Goal: Navigation & Orientation: Find specific page/section

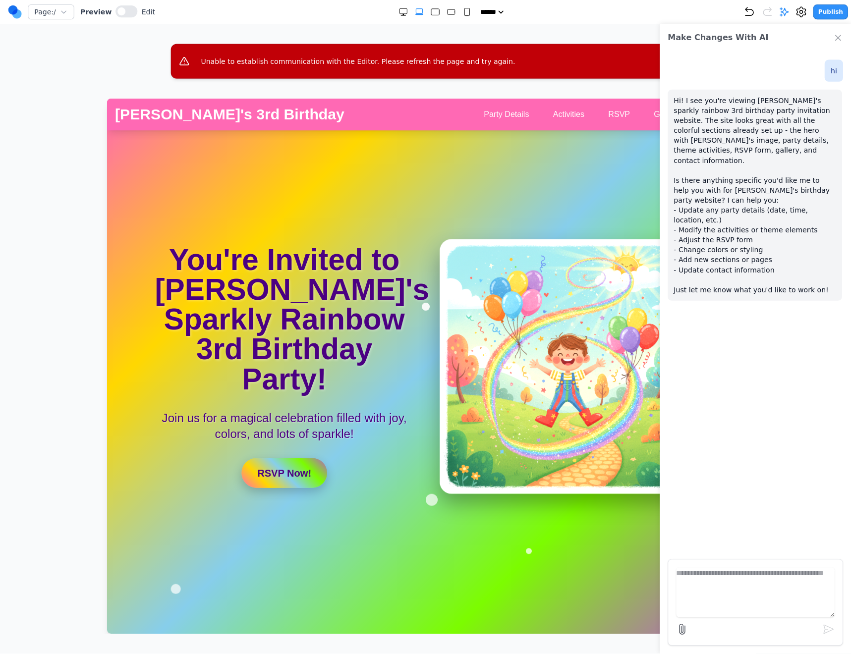
scroll to position [139, 0]
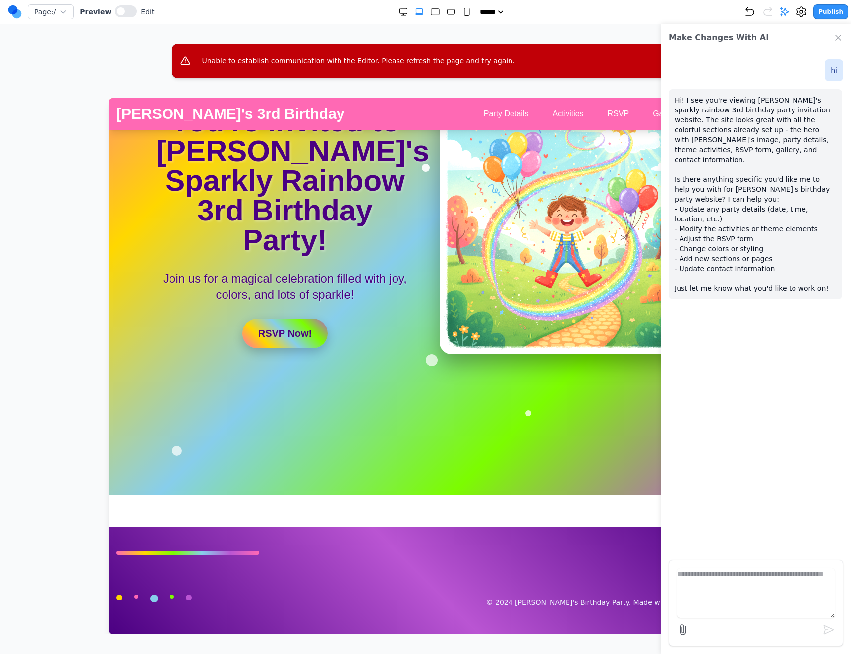
click at [838, 36] on icon "Close Chat" at bounding box center [838, 38] width 10 height 10
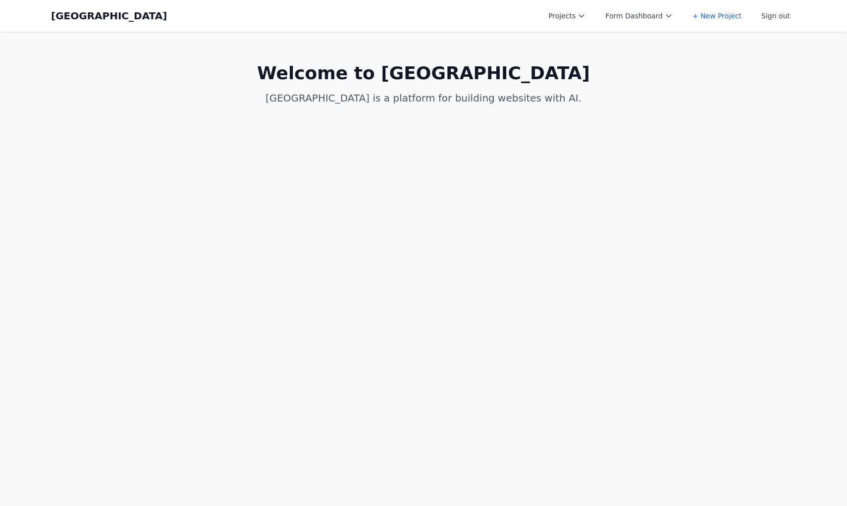
click at [574, 9] on button "Projects" at bounding box center [567, 16] width 49 height 18
click at [584, 38] on link "[PERSON_NAME]'s Third Birthday Party" at bounding box center [598, 45] width 111 height 28
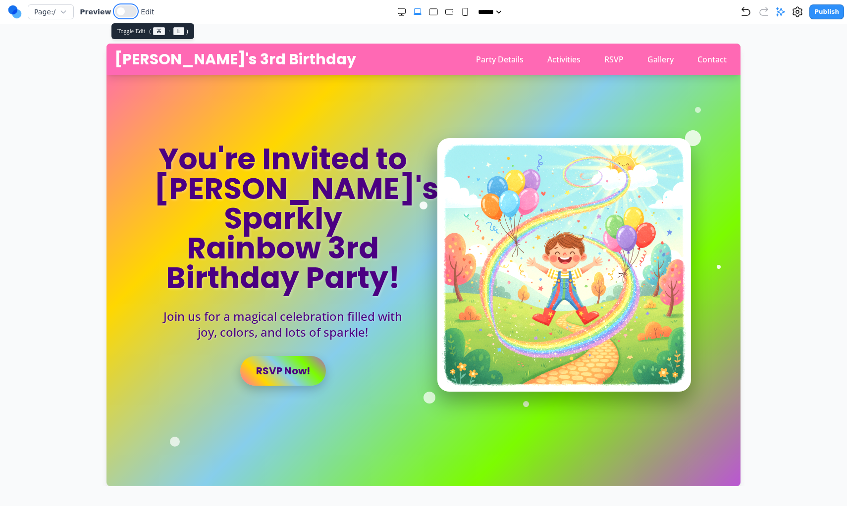
click at [119, 15] on button at bounding box center [126, 11] width 22 height 12
click at [119, 15] on button at bounding box center [122, 11] width 22 height 12
click at [119, 15] on button at bounding box center [126, 11] width 22 height 12
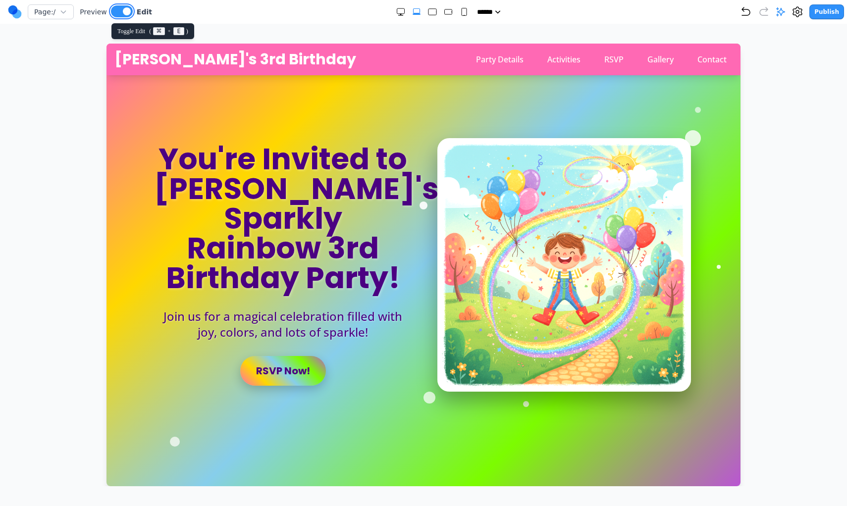
click at [119, 15] on button at bounding box center [122, 11] width 22 height 12
click at [697, 134] on div at bounding box center [693, 134] width 16 height 16
click at [697, 134] on div at bounding box center [693, 136] width 16 height 16
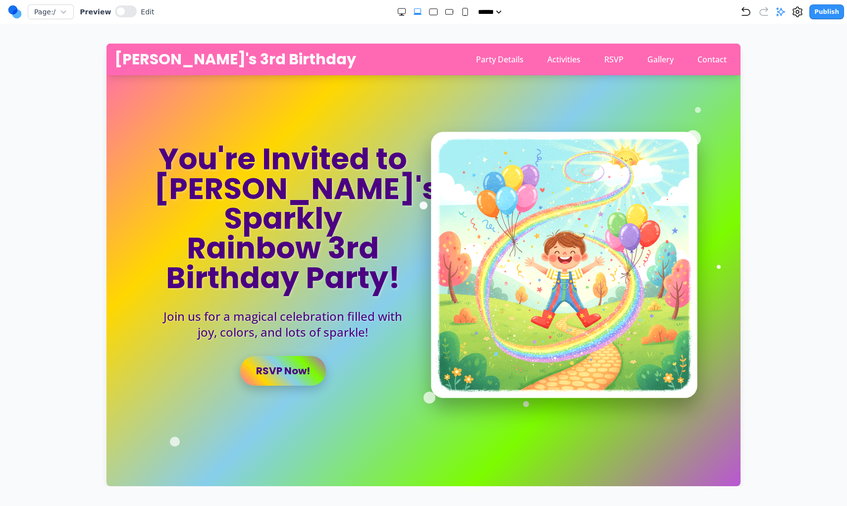
click at [602, 207] on img at bounding box center [564, 265] width 267 height 267
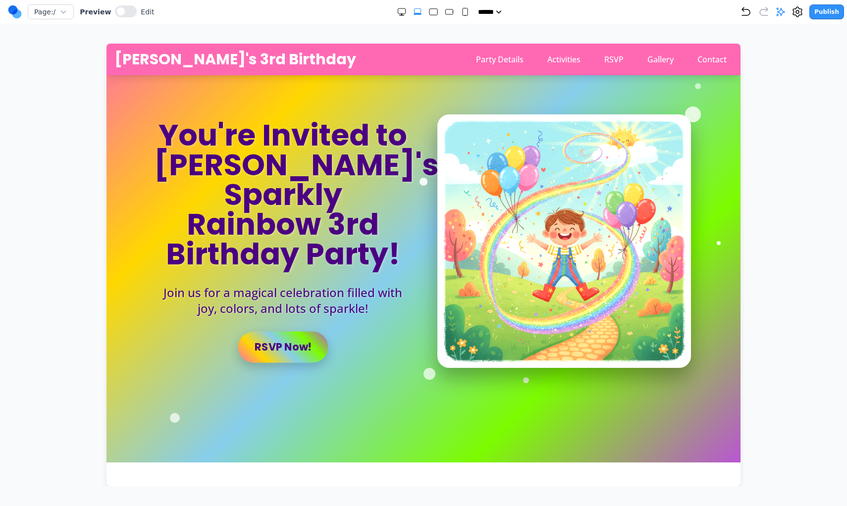
scroll to position [22, 0]
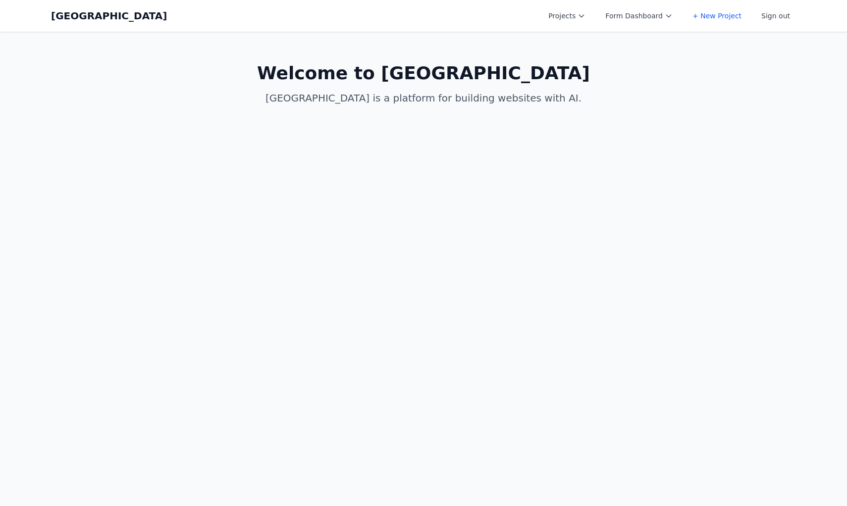
click at [428, 6] on div "Coal Creek Projects Form Dashboard + New Project Sign out Open main menu" at bounding box center [423, 16] width 745 height 32
click at [563, 6] on div "Coal Creek Projects Form Dashboard + New Project Sign out Open main menu" at bounding box center [423, 16] width 745 height 32
click at [563, 13] on button "Projects" at bounding box center [567, 16] width 49 height 18
click at [571, 41] on link "[PERSON_NAME]'s Third Birthday Party" at bounding box center [598, 45] width 111 height 28
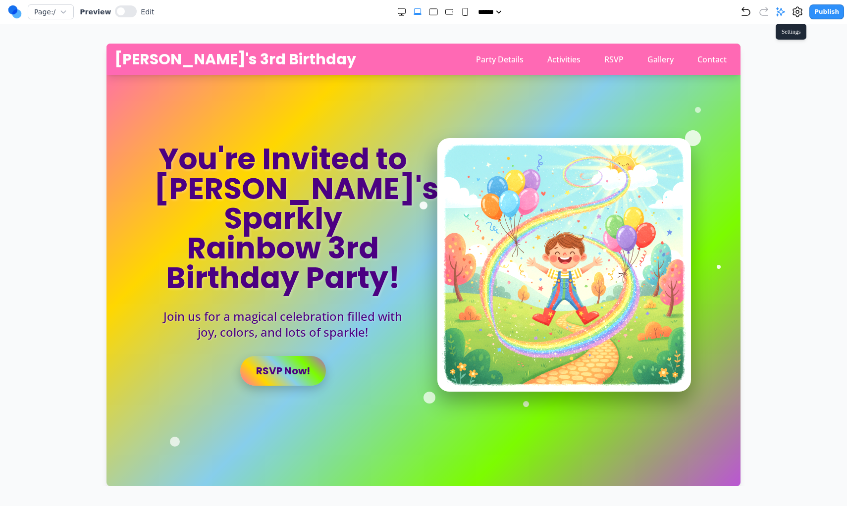
click at [801, 11] on icon at bounding box center [798, 12] width 12 height 12
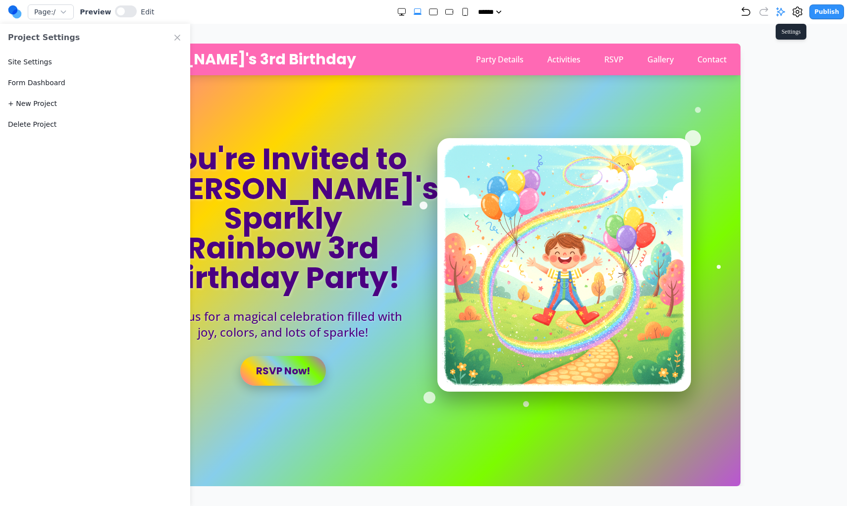
click at [801, 11] on icon at bounding box center [798, 12] width 12 height 12
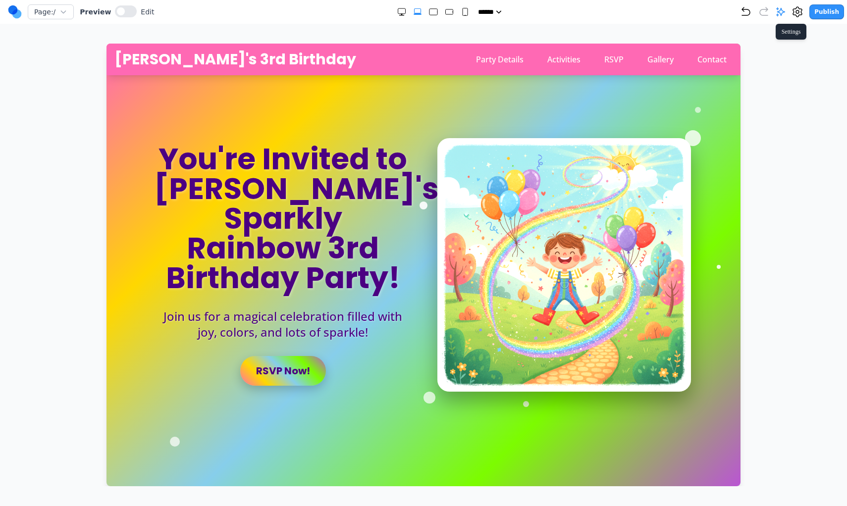
click at [801, 11] on icon at bounding box center [798, 12] width 12 height 12
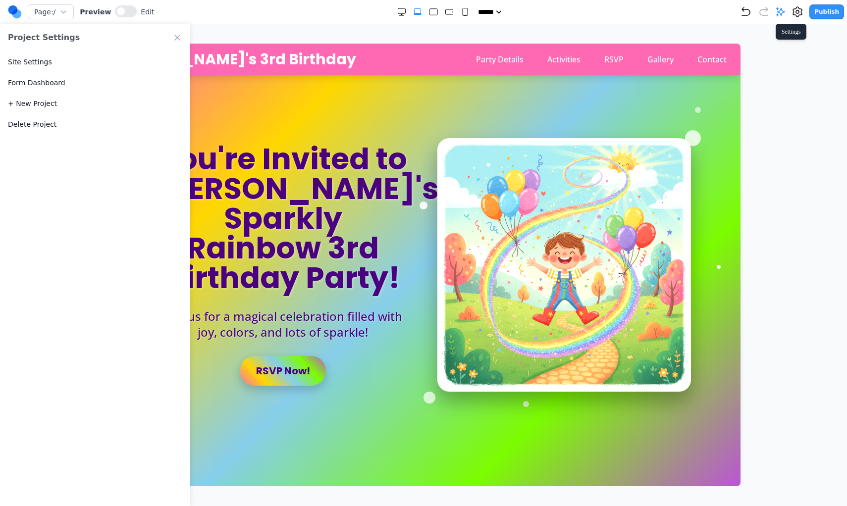
click at [801, 11] on icon at bounding box center [798, 12] width 12 height 12
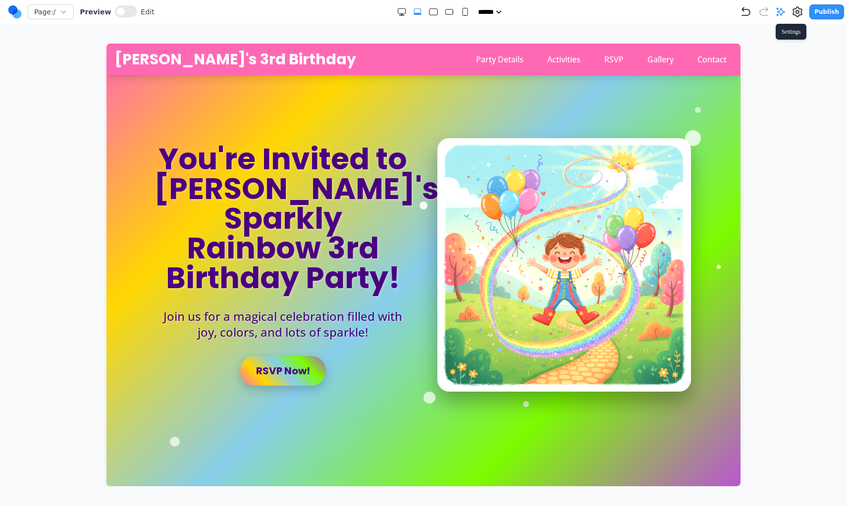
click at [801, 11] on icon at bounding box center [798, 12] width 12 height 12
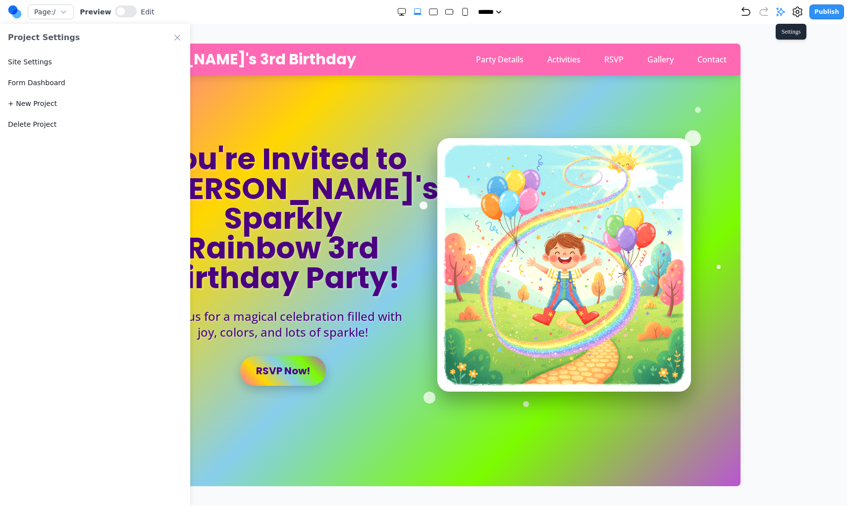
click at [801, 11] on icon at bounding box center [798, 12] width 12 height 12
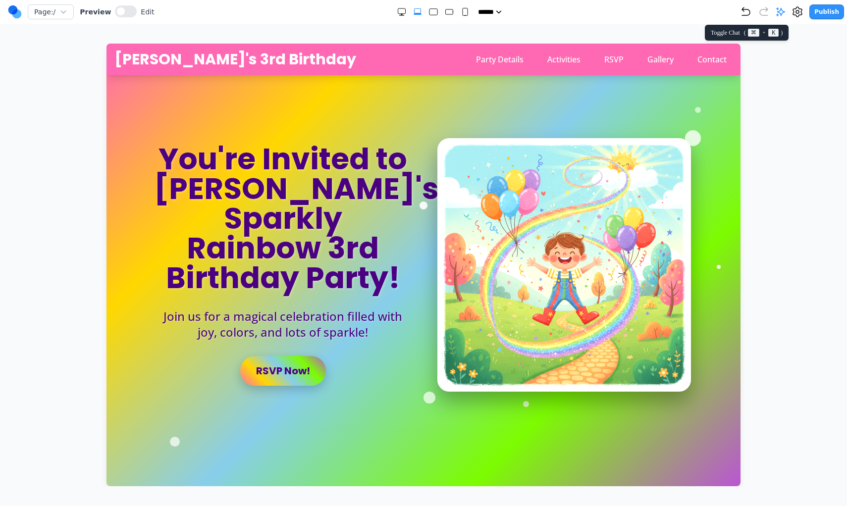
click at [784, 10] on icon at bounding box center [781, 12] width 8 height 8
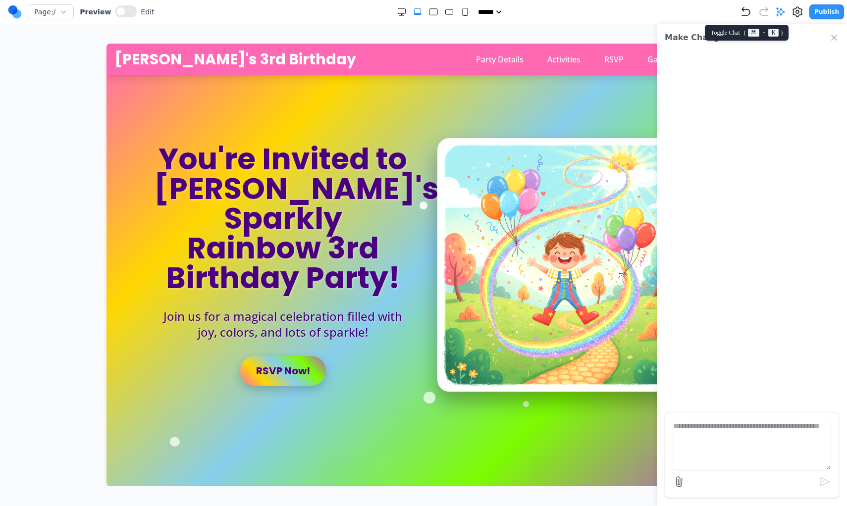
click at [784, 10] on icon at bounding box center [781, 12] width 8 height 8
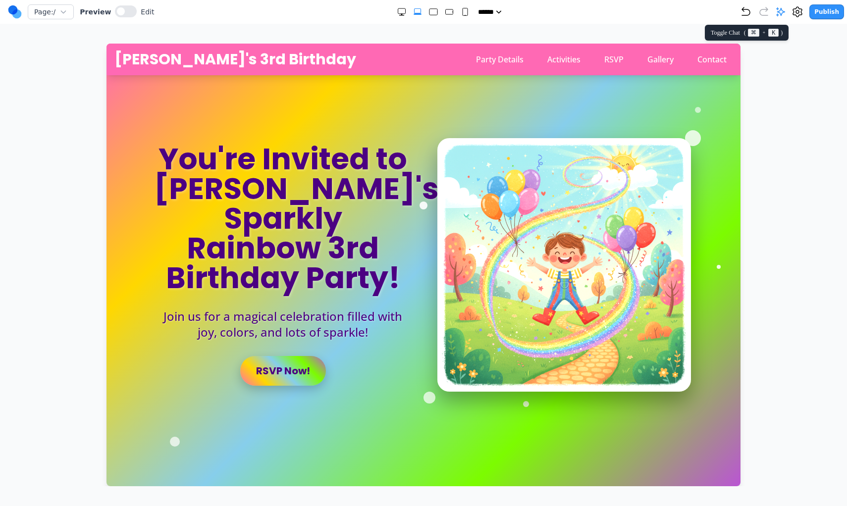
click at [784, 10] on icon at bounding box center [781, 12] width 8 height 8
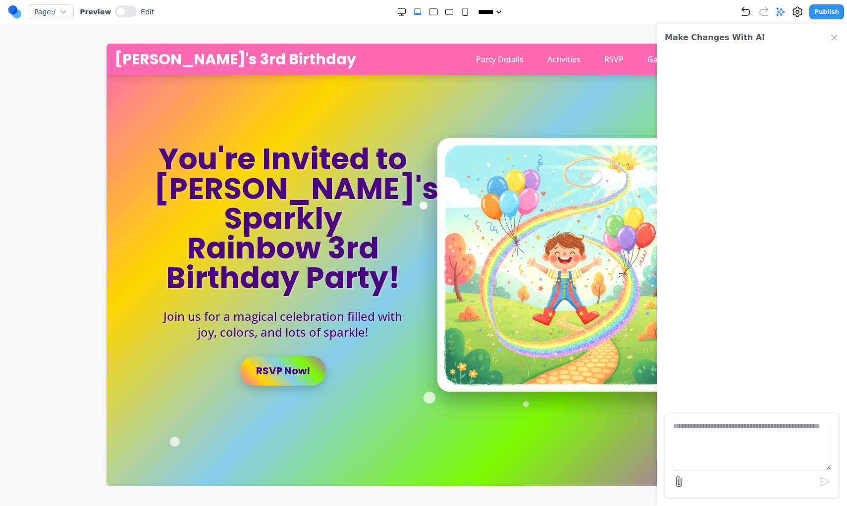
drag, startPoint x: 784, startPoint y: 10, endPoint x: 495, endPoint y: 10, distance: 288.8
click at [495, 10] on div "Page: / Preview Edit ***** ***** ****** ****** ****** Publish" at bounding box center [426, 12] width 836 height 16
click at [327, 16] on div "***** ***** ****** ****** ******" at bounding box center [447, 12] width 586 height 10
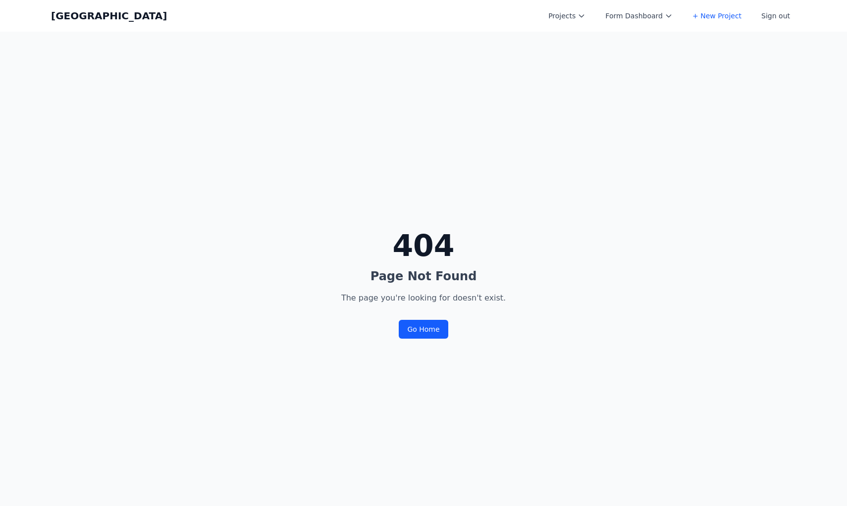
click at [249, 88] on div "404 Page Not Found The page you're looking for doesn't exist. Go Home" at bounding box center [423, 285] width 847 height 506
